Goal: Transaction & Acquisition: Purchase product/service

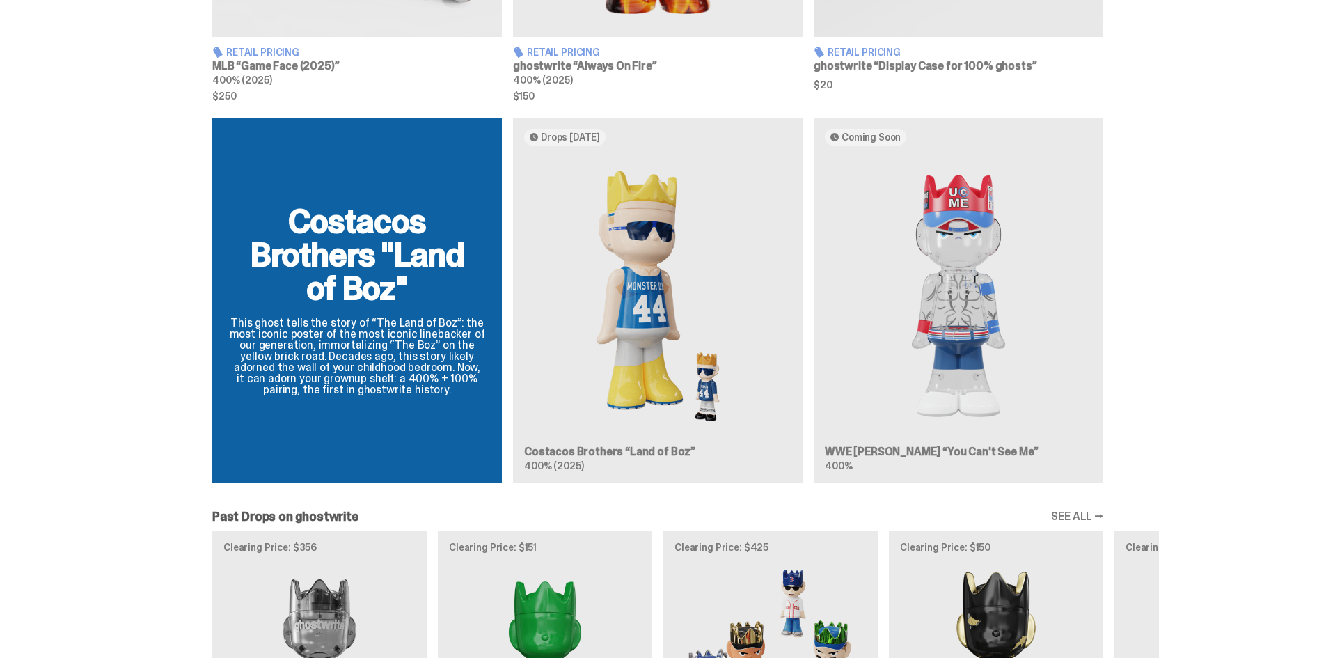
scroll to position [1184, 0]
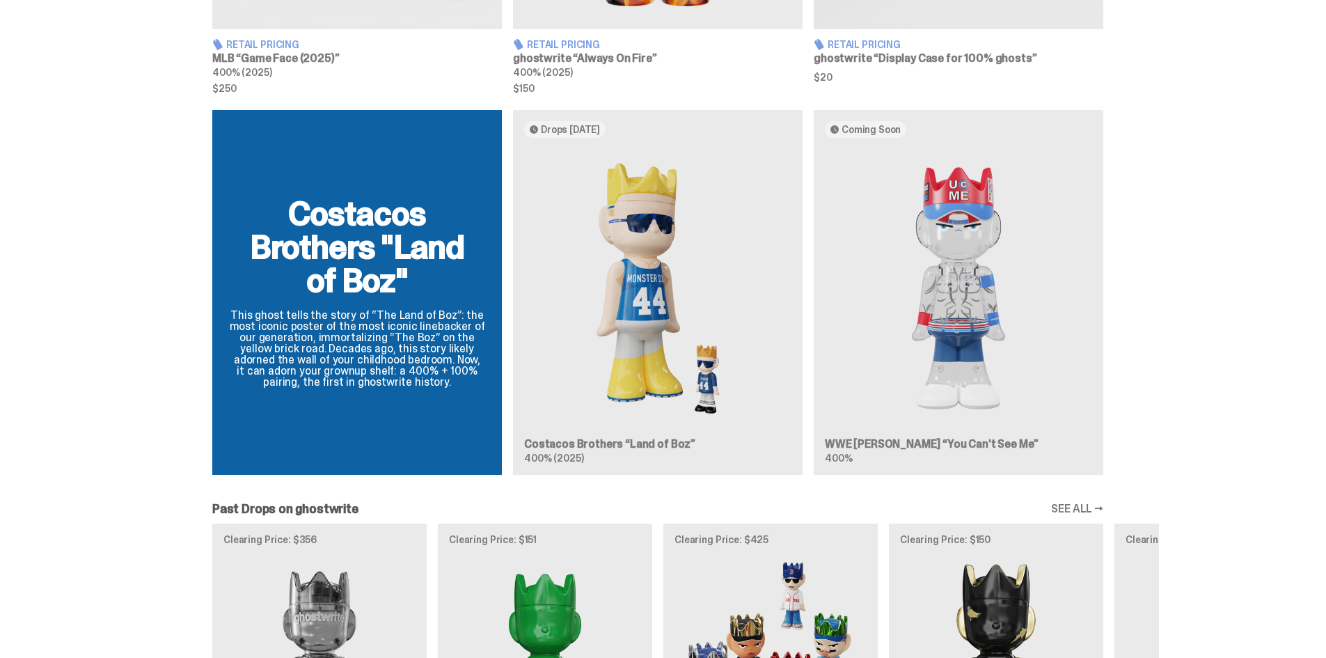
click at [792, 142] on div "Costacos Brothers "Land of Boz" This ghost tells the story of “The Land of Boz”…" at bounding box center [658, 298] width 1003 height 376
click at [599, 462] on div "Costacos Brothers "Land of Boz" This ghost tells the story of “The Land of Boz”…" at bounding box center [658, 298] width 1003 height 376
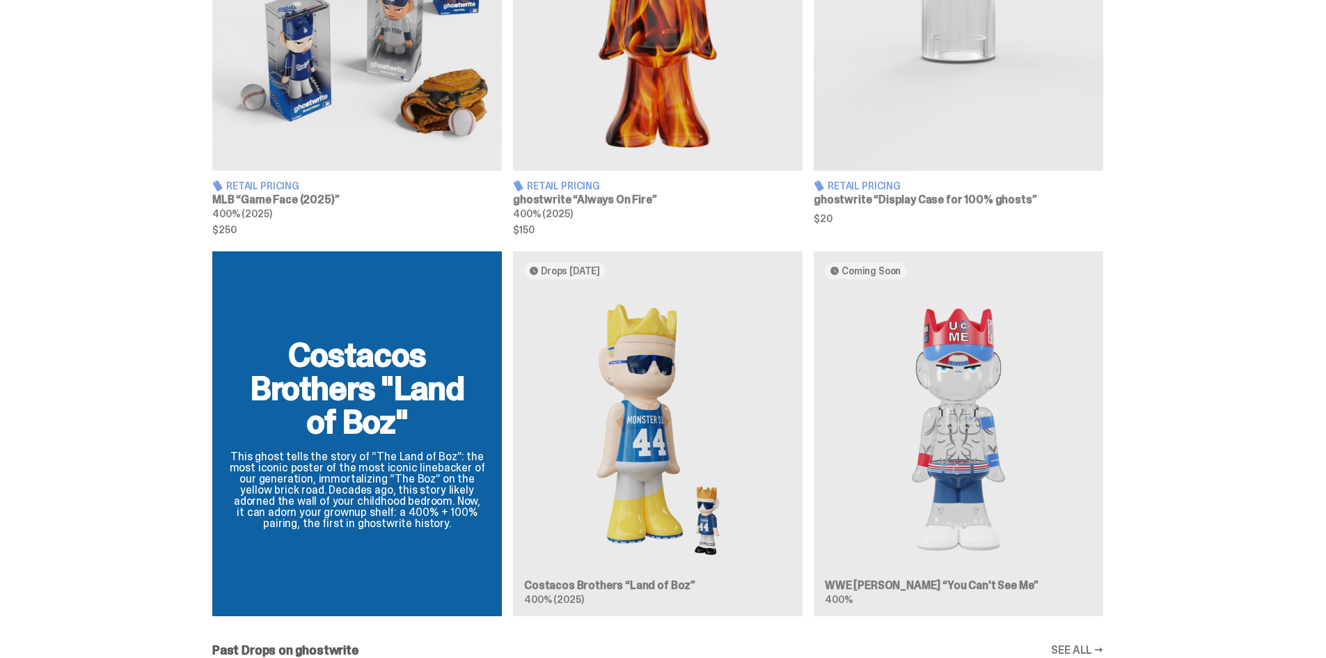
scroll to position [1098, 0]
